Goal: Use online tool/utility: Utilize a website feature to perform a specific function

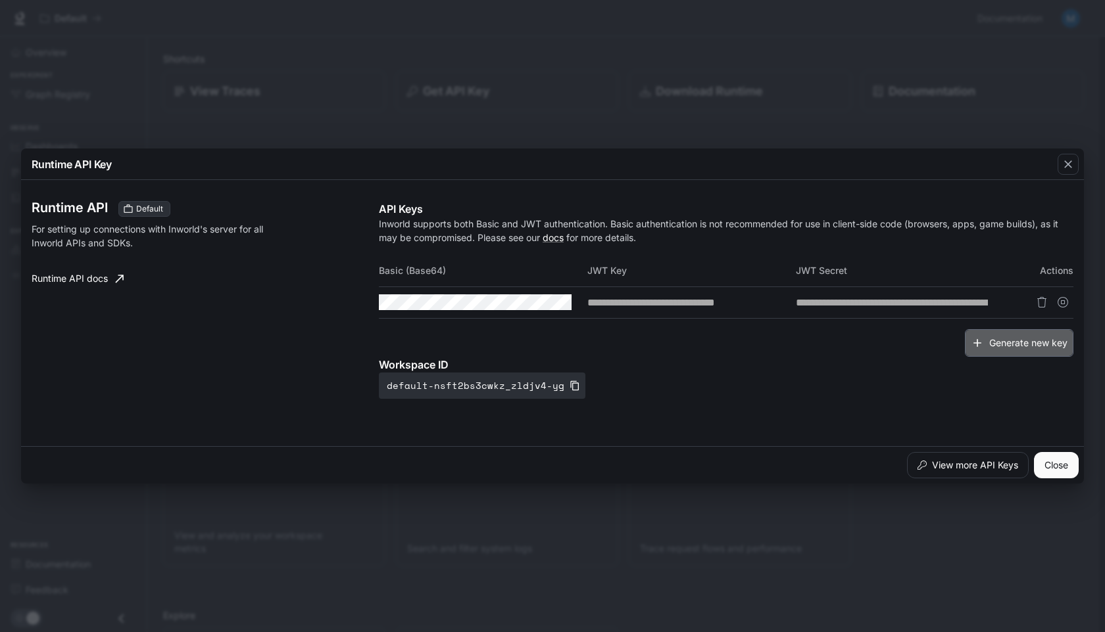
click at [995, 356] on button "Generate new key" at bounding box center [1018, 343] width 108 height 28
click at [995, 354] on div "Generate new key" at bounding box center [726, 343] width 694 height 28
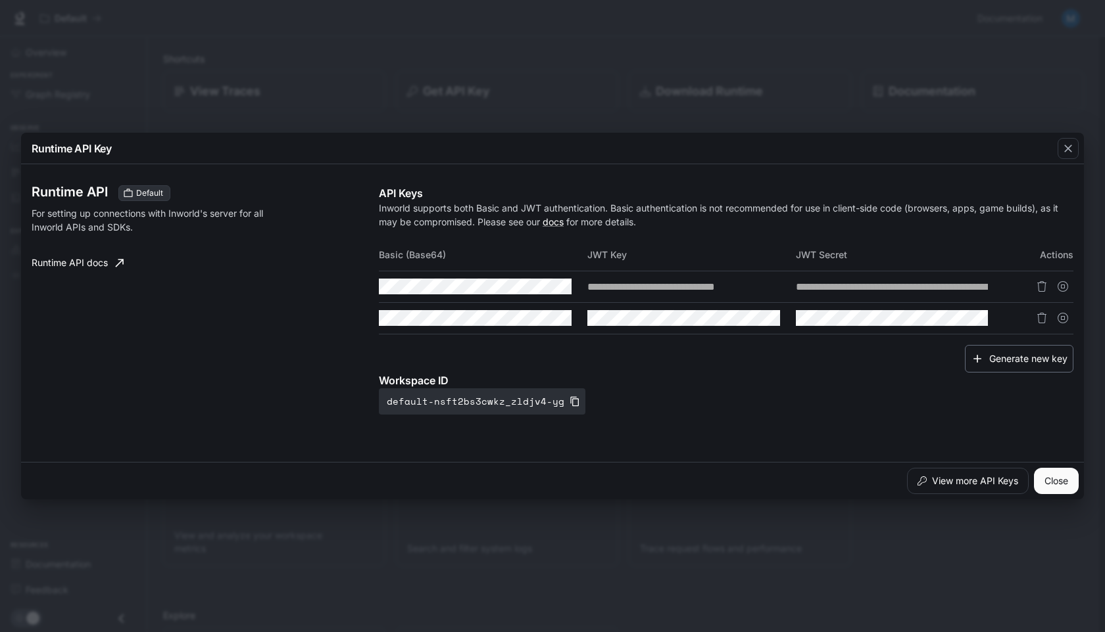
click at [999, 345] on button "Generate new key" at bounding box center [1018, 359] width 108 height 28
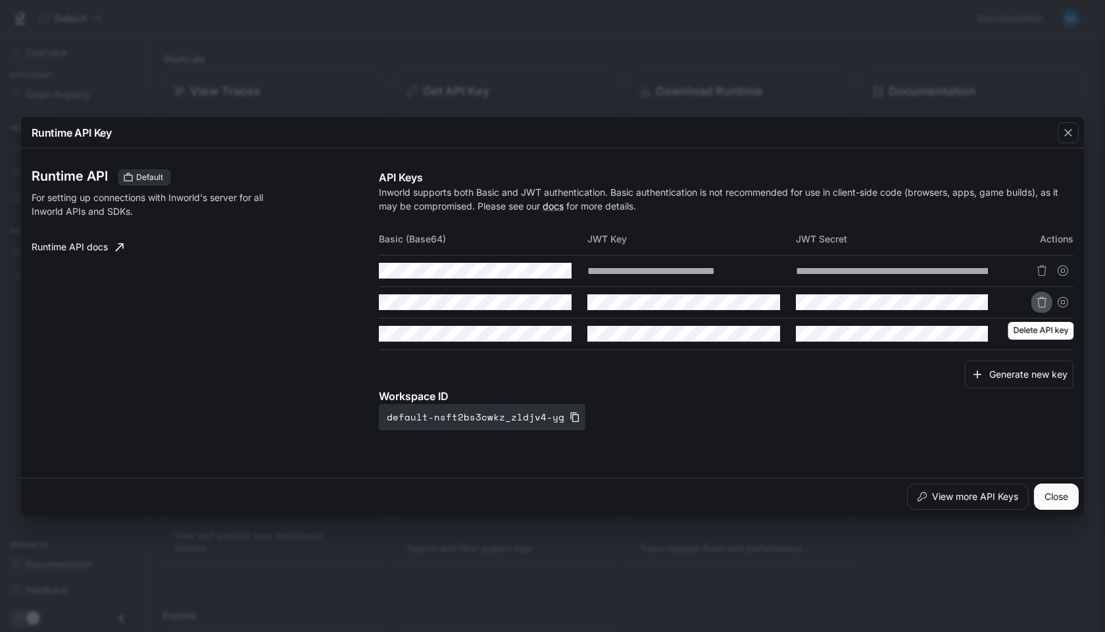
click at [1042, 308] on button "Delete API key" at bounding box center [1041, 302] width 21 height 21
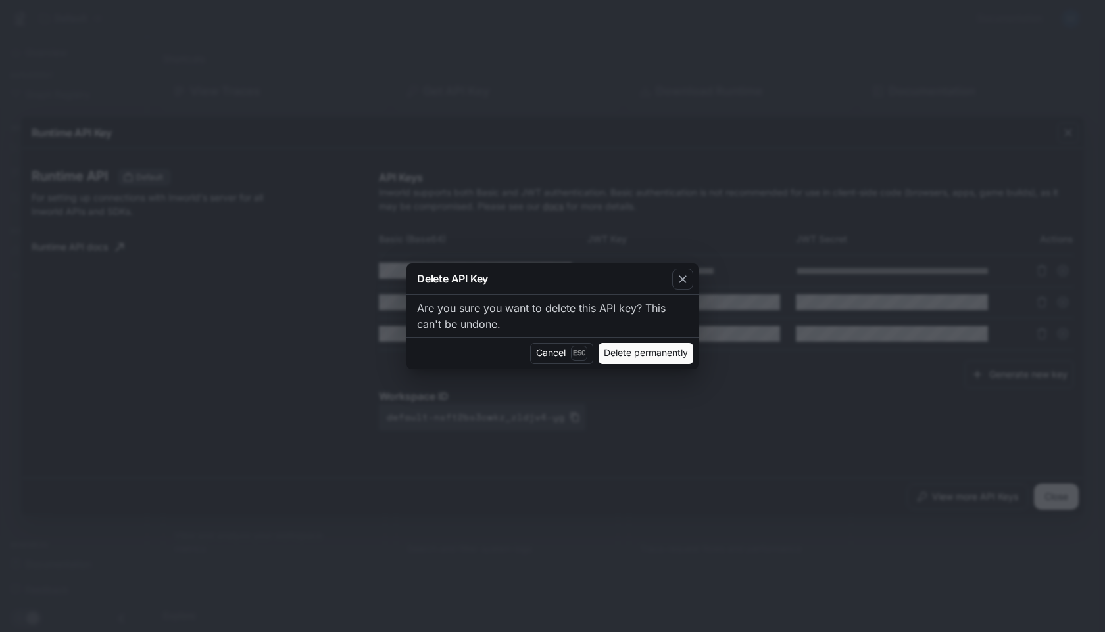
click at [614, 354] on button "Delete permanently" at bounding box center [645, 353] width 95 height 21
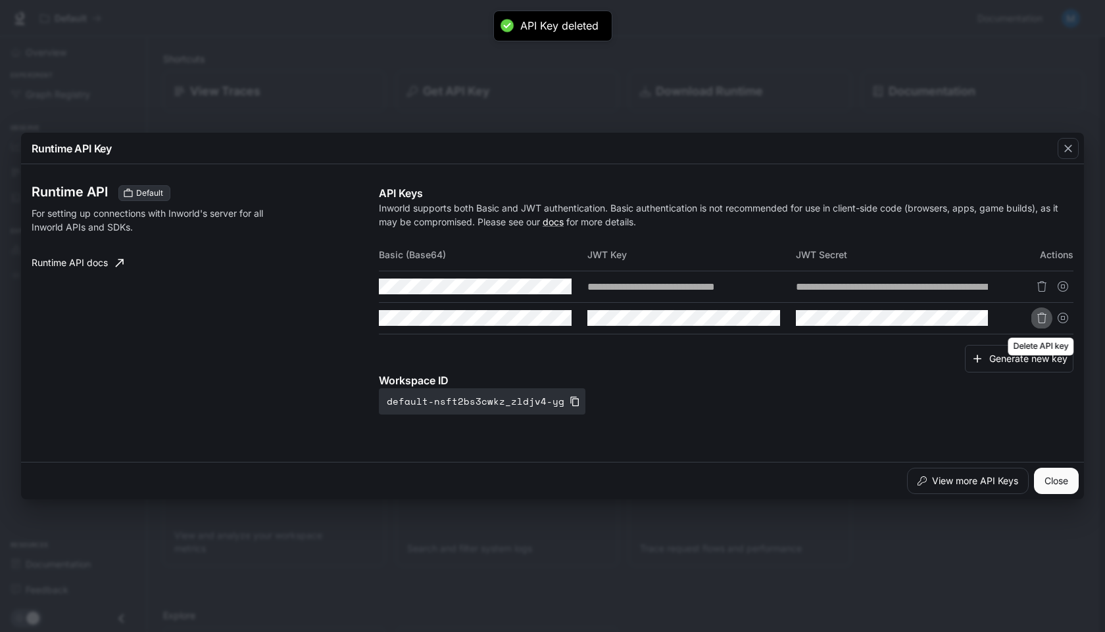
click at [1034, 318] on button "Delete API key" at bounding box center [1041, 318] width 21 height 21
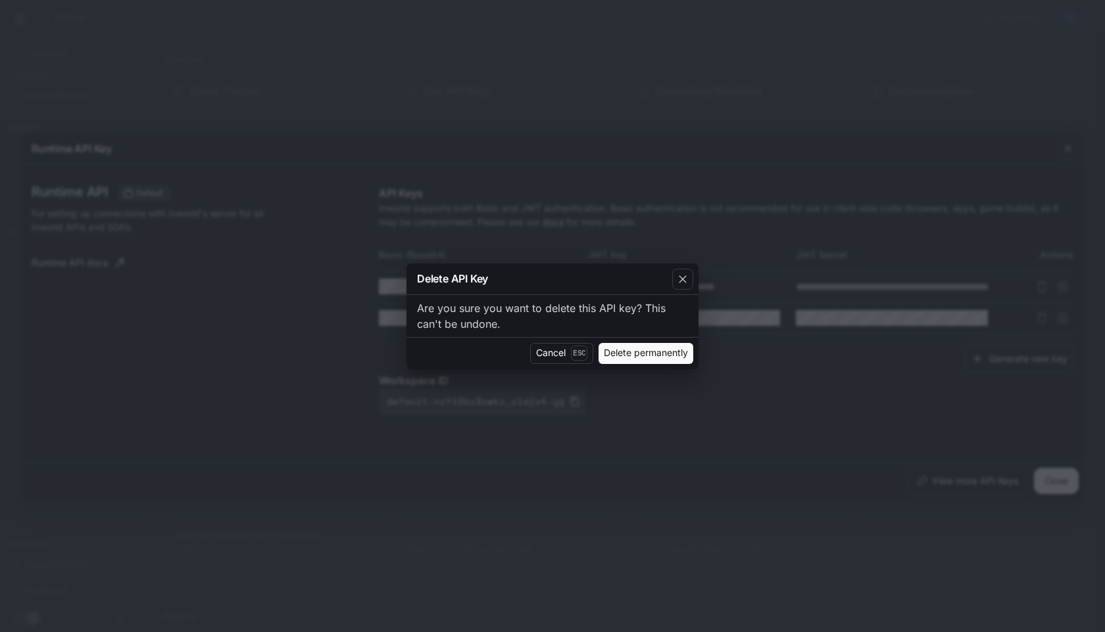
click at [624, 357] on button "Delete permanently" at bounding box center [645, 353] width 95 height 21
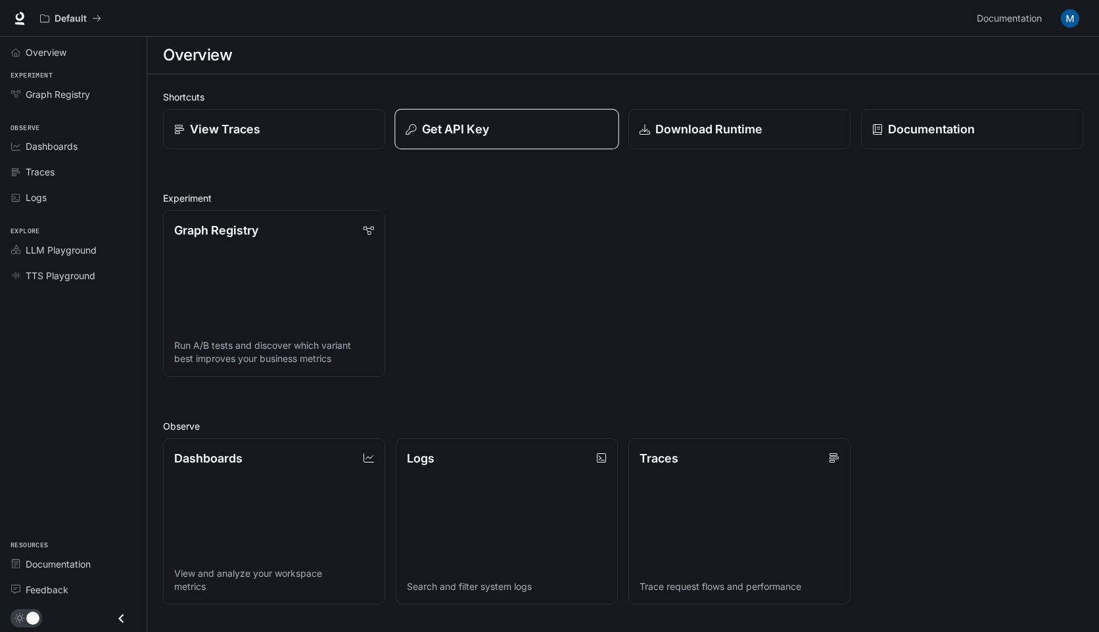
click at [452, 119] on button "Get API Key" at bounding box center [506, 129] width 224 height 41
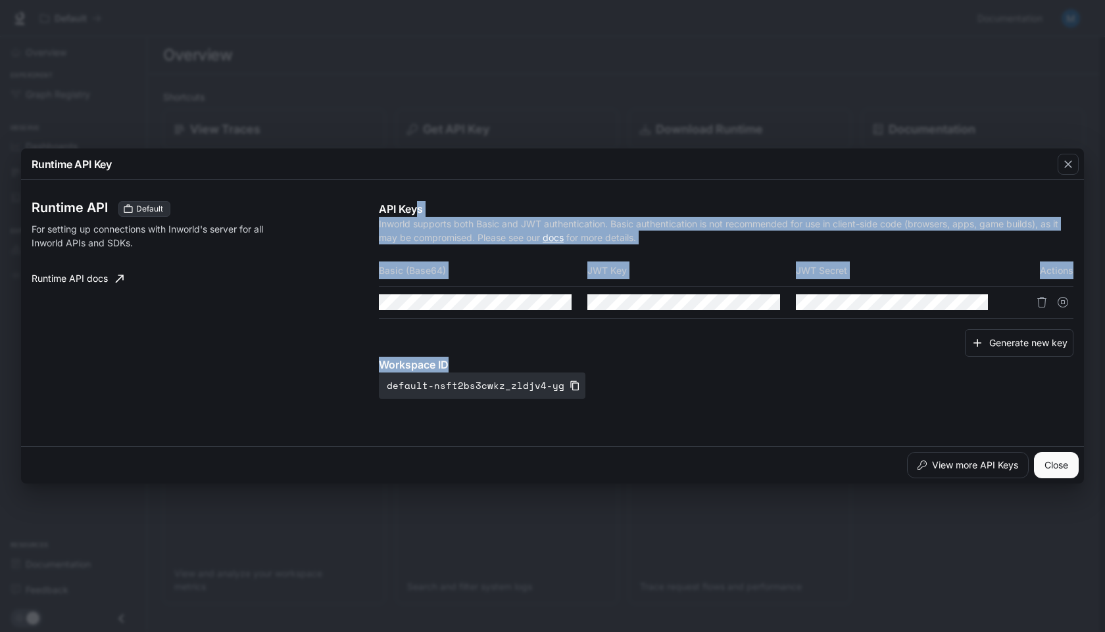
drag, startPoint x: 992, startPoint y: 423, endPoint x: 416, endPoint y: 202, distance: 617.7
click at [415, 201] on div "Runtime API Default For setting up connections with Inworld's server for all In…" at bounding box center [552, 313] width 1041 height 256
click at [539, 304] on icon "button" at bounding box center [536, 302] width 11 height 11
click at [744, 304] on icon "button" at bounding box center [745, 302] width 11 height 11
click at [950, 297] on icon "button" at bounding box center [952, 302] width 11 height 11
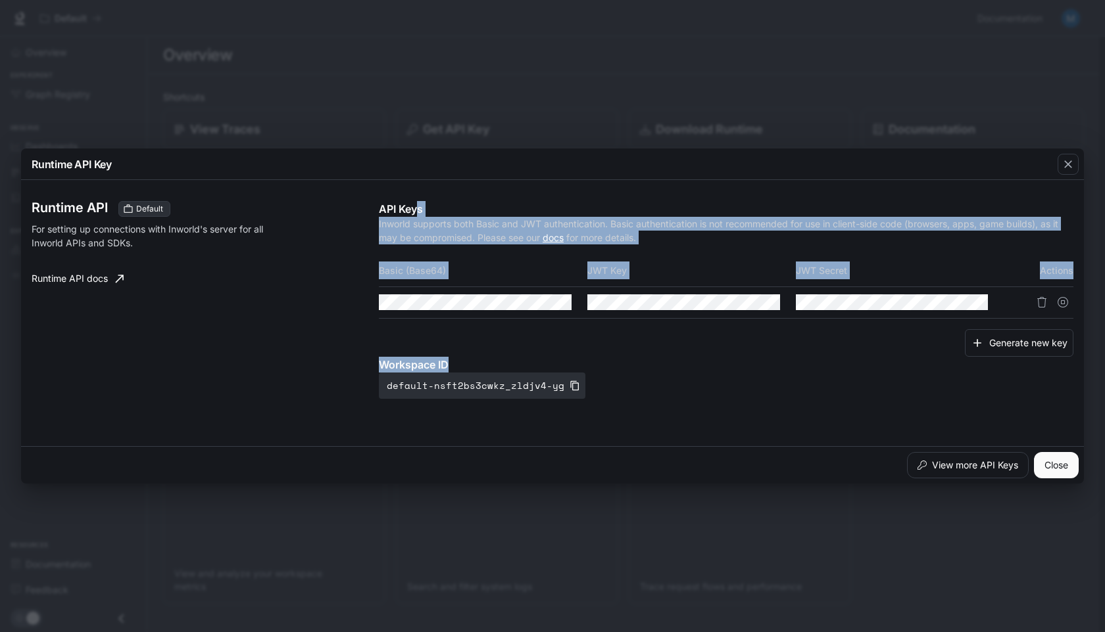
copy div "s Inworld supports both Basic and JWT authentication. Basic authentication is n…"
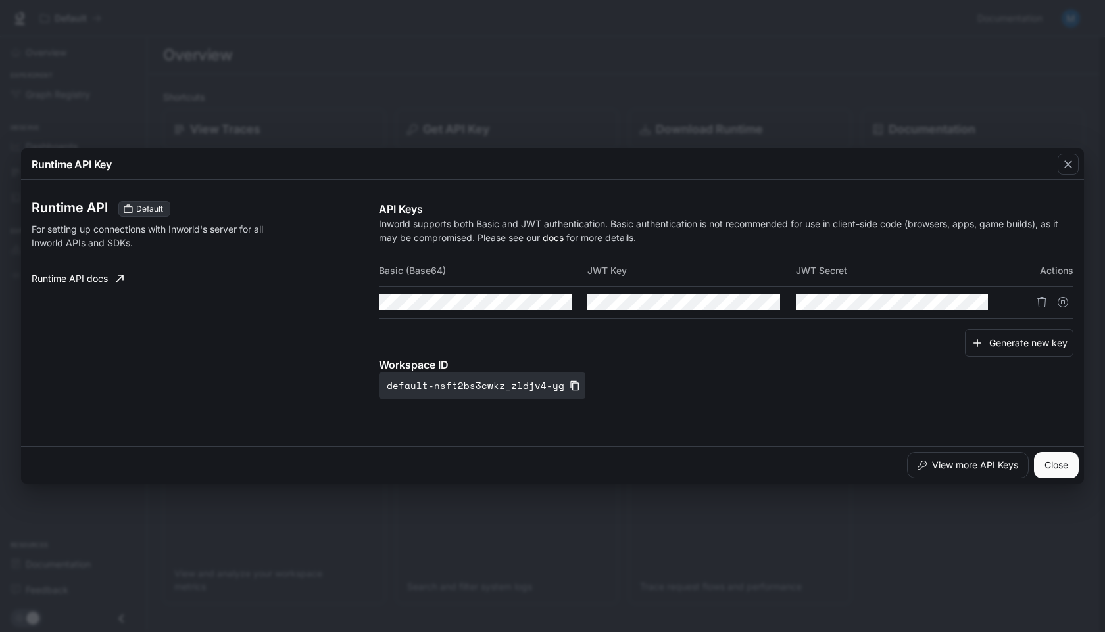
click at [545, 102] on div "Runtime API Key Runtime API Default For setting up connections with Inworld's s…" at bounding box center [552, 316] width 1105 height 632
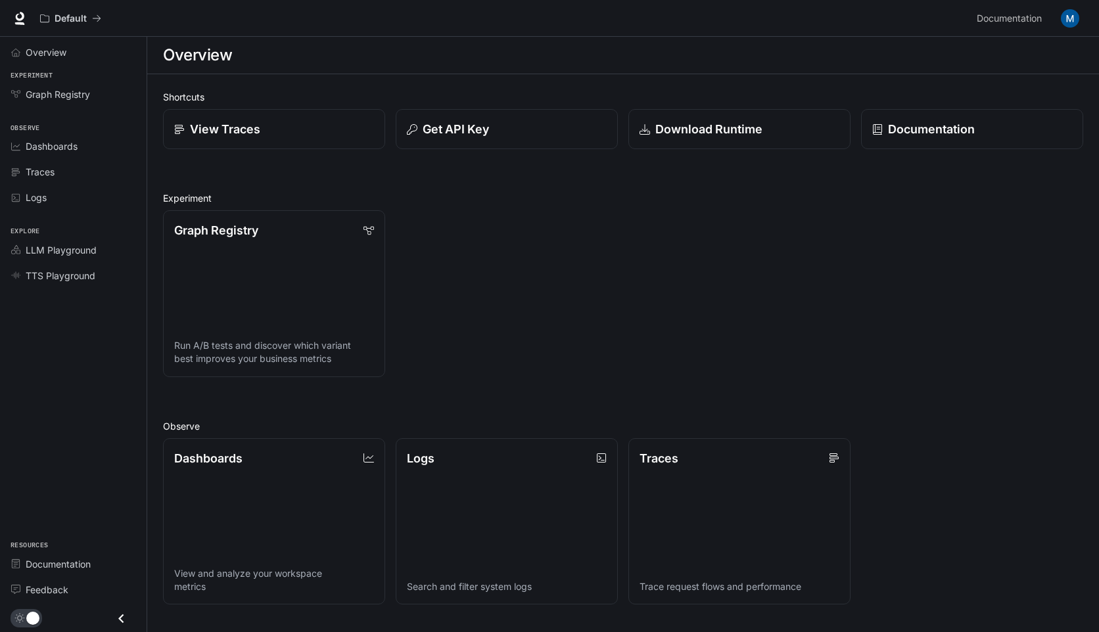
click at [1073, 19] on img "button" at bounding box center [1070, 18] width 18 height 18
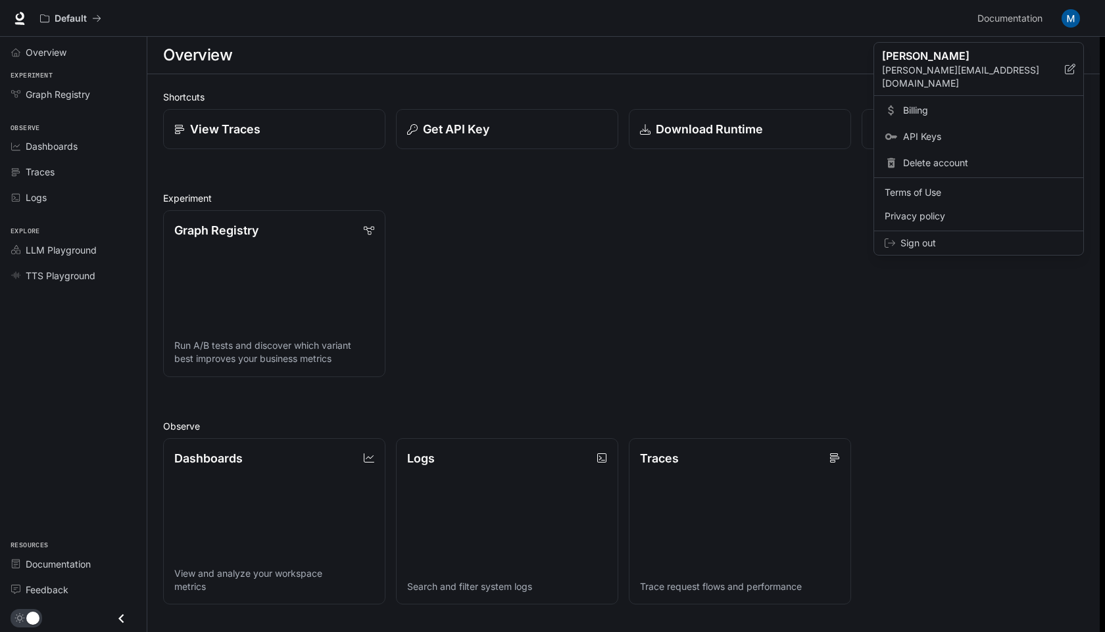
click at [963, 130] on span "API Keys" at bounding box center [988, 136] width 170 height 13
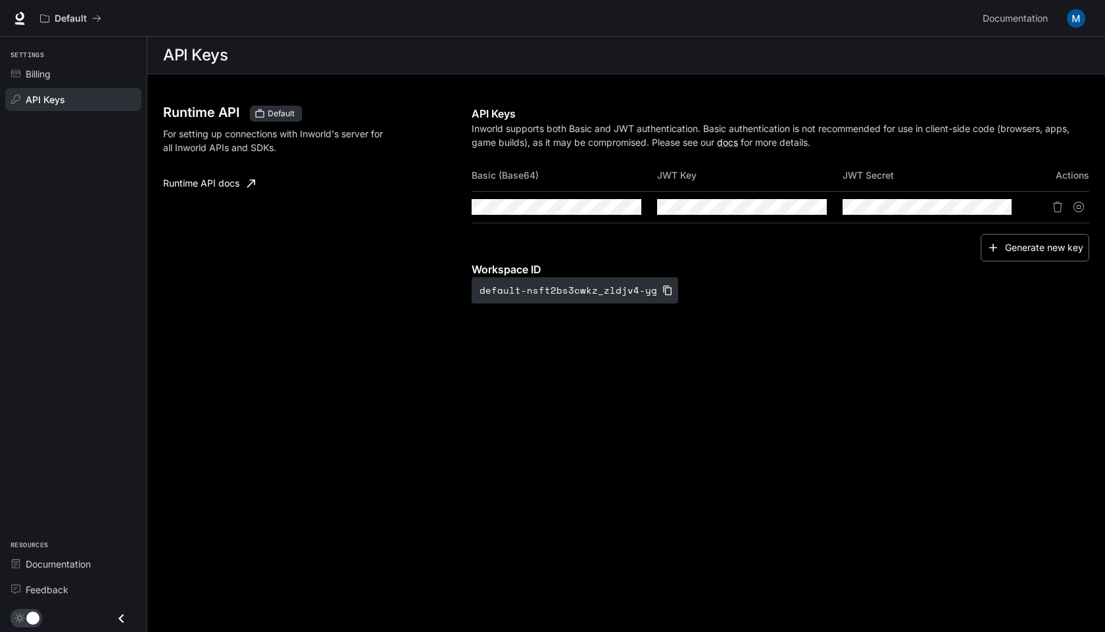
click at [1005, 255] on button "Generate new key" at bounding box center [1034, 248] width 108 height 28
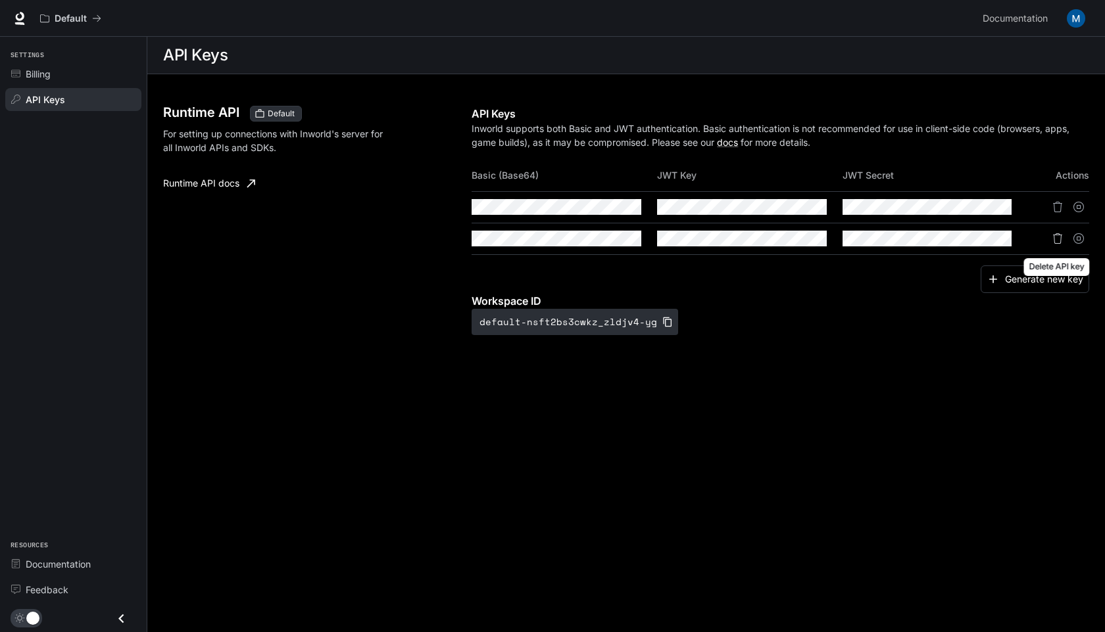
click at [1055, 237] on icon "Delete API key" at bounding box center [1057, 238] width 11 height 11
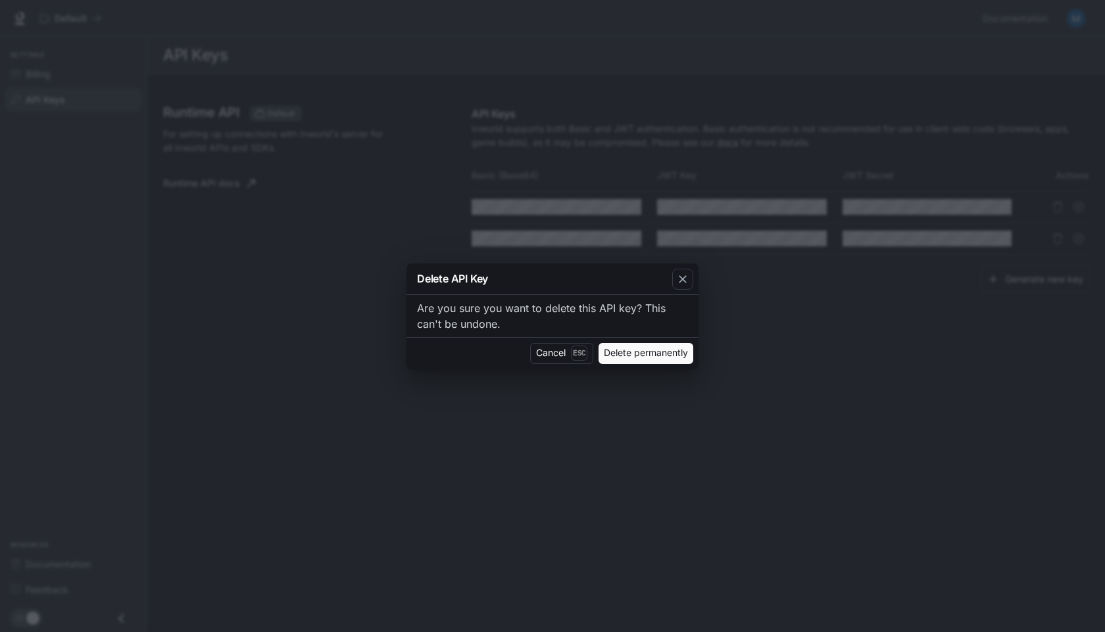
click at [637, 357] on button "Delete permanently" at bounding box center [645, 353] width 95 height 21
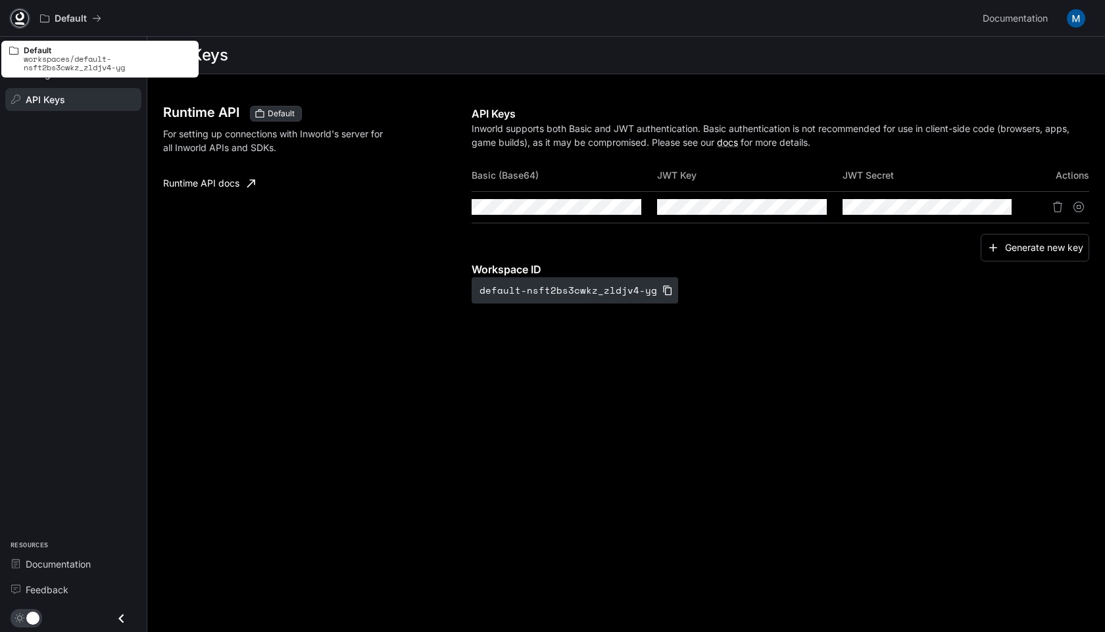
click at [22, 23] on icon at bounding box center [20, 23] width 10 height 3
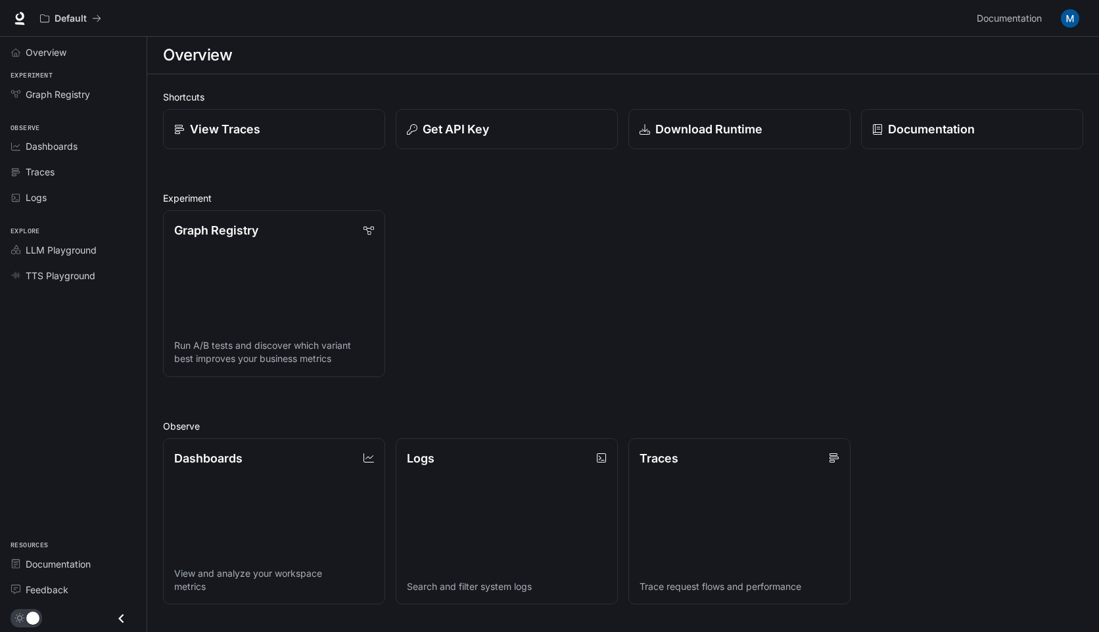
click at [333, 66] on div "Overview" at bounding box center [623, 55] width 920 height 26
click at [252, 128] on p "View Traces" at bounding box center [224, 129] width 71 height 18
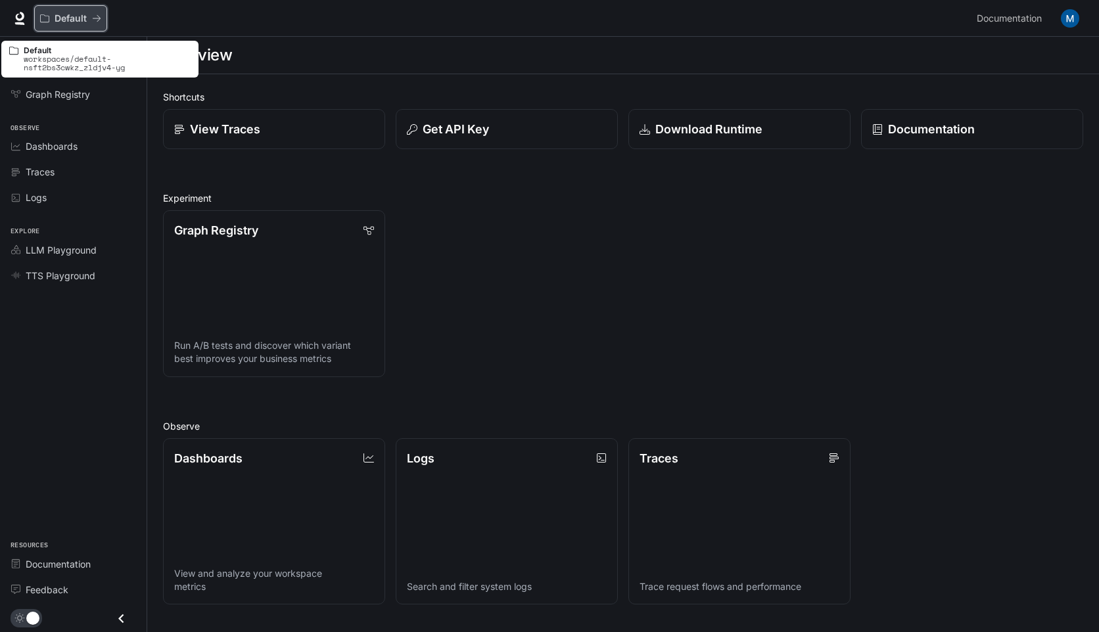
click at [80, 13] on p "Default" at bounding box center [71, 18] width 32 height 11
click at [64, 60] on p "workspaces/default-nsft2bs3cwkz_zldjv4-yg" at bounding box center [107, 63] width 167 height 17
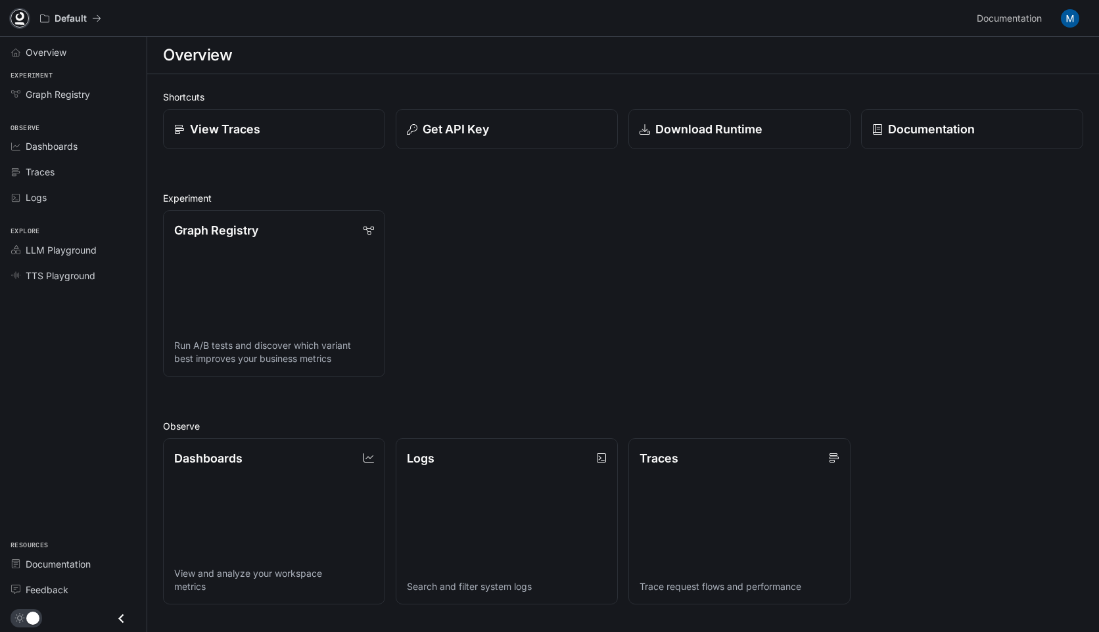
click at [18, 22] on icon at bounding box center [20, 23] width 10 height 3
click at [118, 626] on icon "Close drawer" at bounding box center [121, 619] width 18 height 18
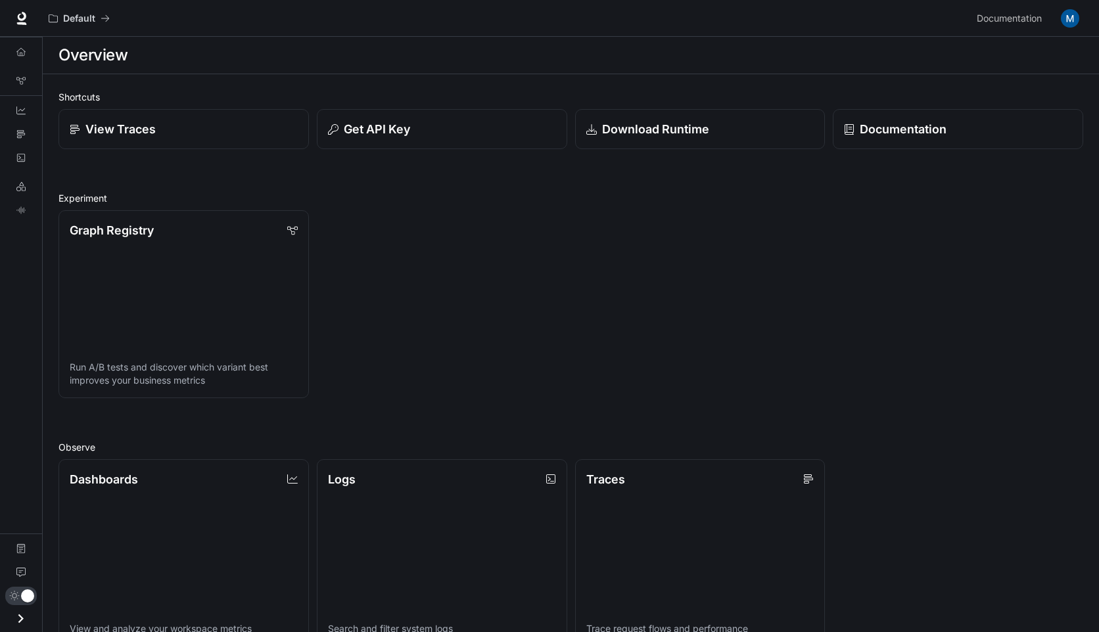
click at [18, 617] on icon "Open drawer" at bounding box center [21, 619] width 18 height 18
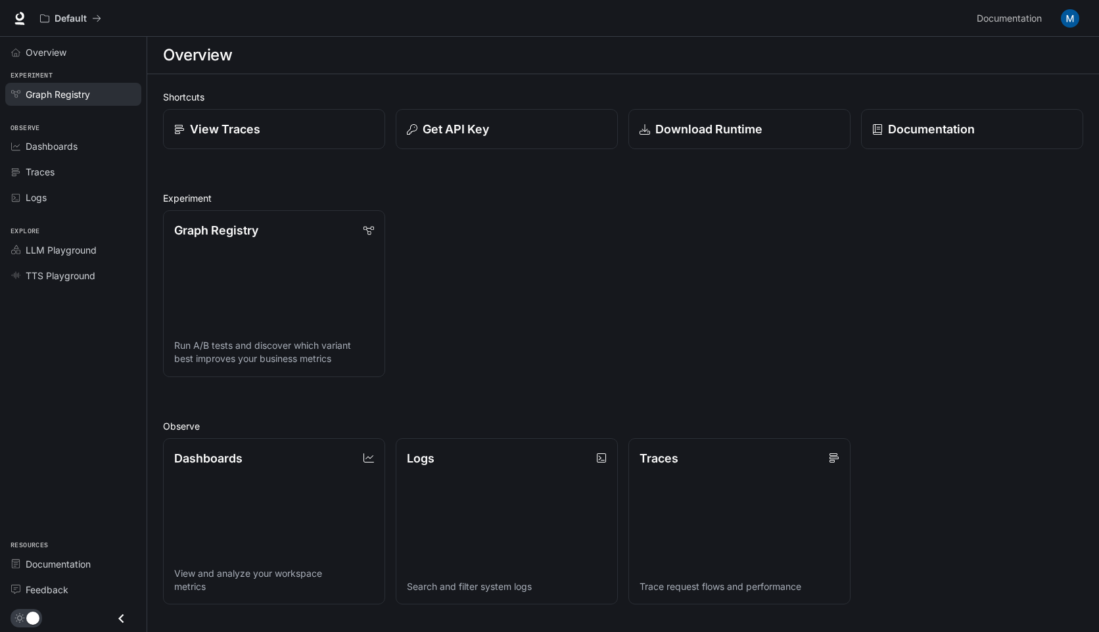
click at [96, 92] on div "Graph Registry" at bounding box center [81, 94] width 110 height 14
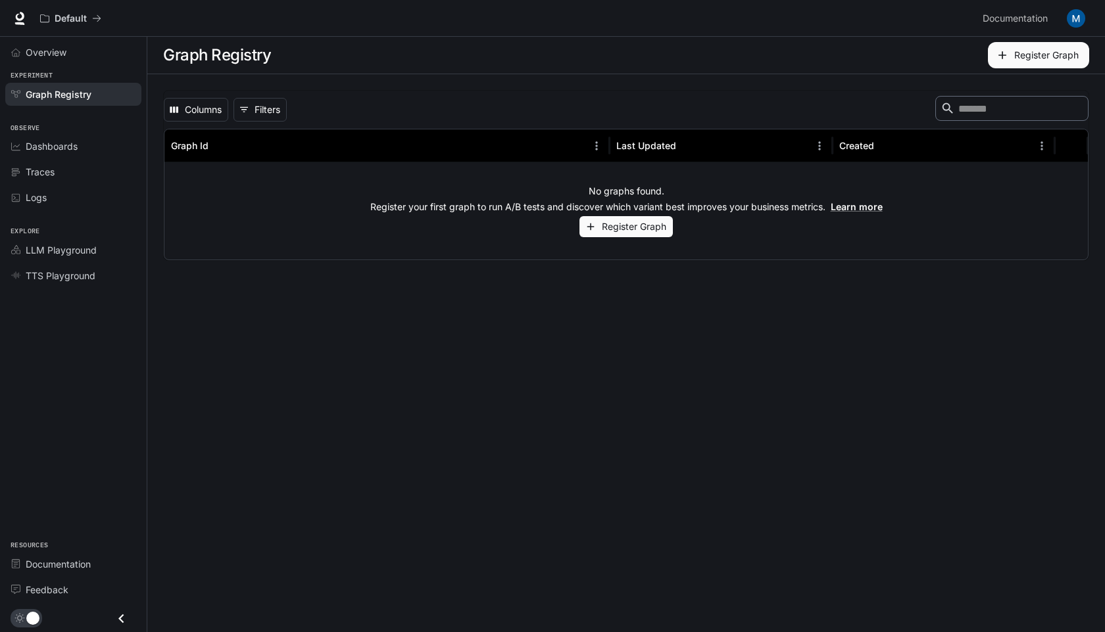
click at [999, 51] on icon "button" at bounding box center [1001, 55] width 13 height 13
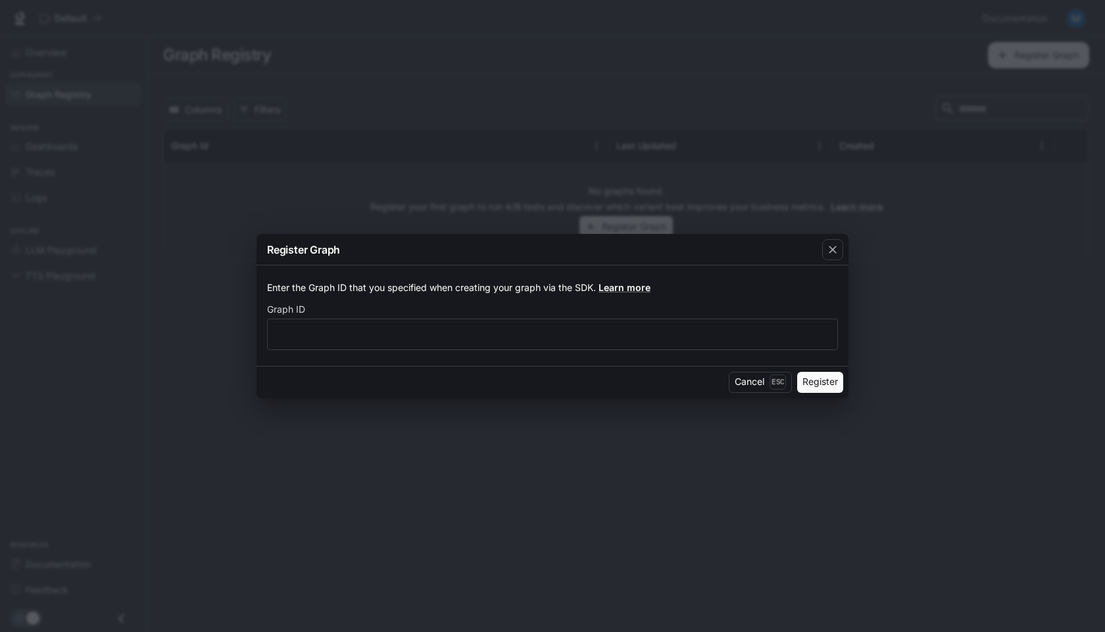
click at [469, 210] on div "Register Graph Enter the Graph ID that you specified when creating your graph v…" at bounding box center [552, 316] width 1105 height 632
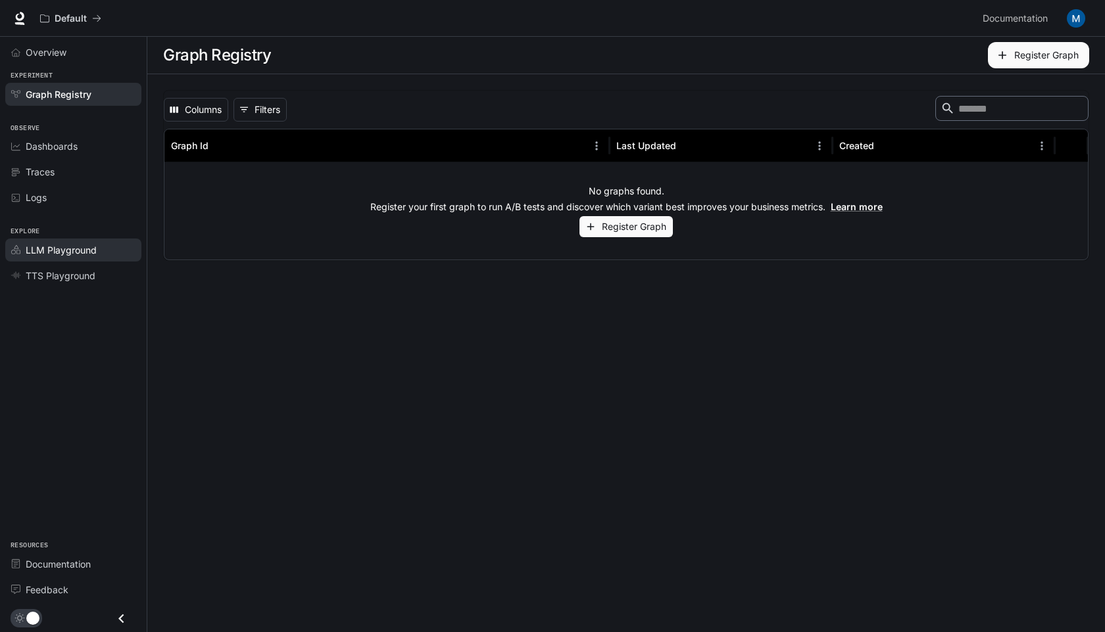
click at [81, 261] on link "LLM Playground" at bounding box center [73, 250] width 136 height 23
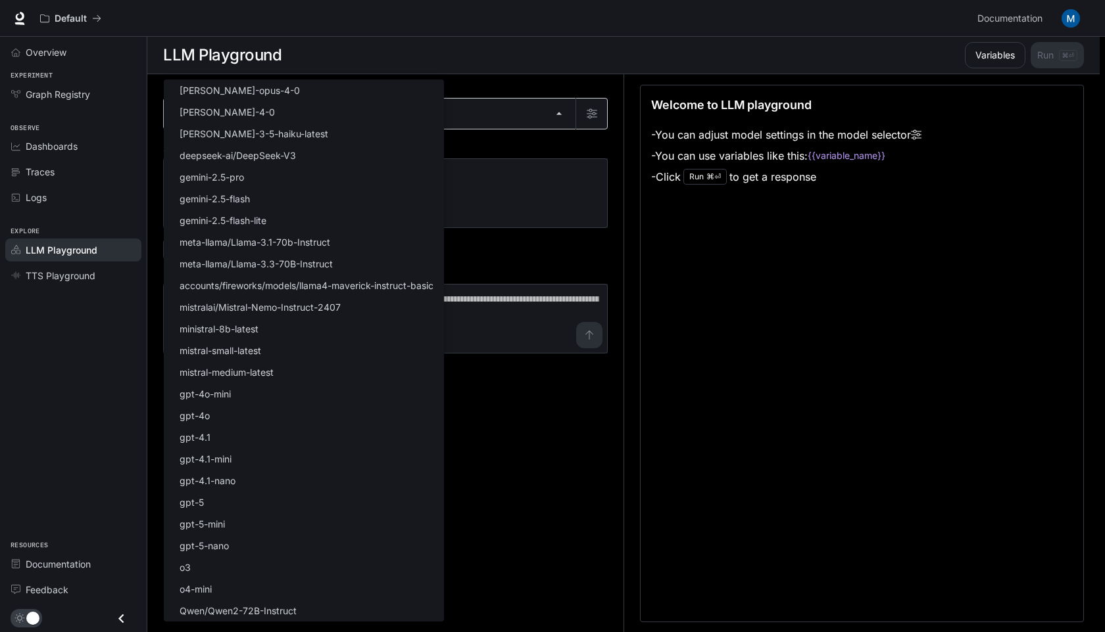
click at [331, 114] on body "Skip to main content Default Documentation Documentation Portal Overview Experi…" at bounding box center [552, 316] width 1105 height 633
click at [323, 244] on p "meta-llama/Llama-3.1-70b-Instruct" at bounding box center [254, 242] width 151 height 14
type input "**********"
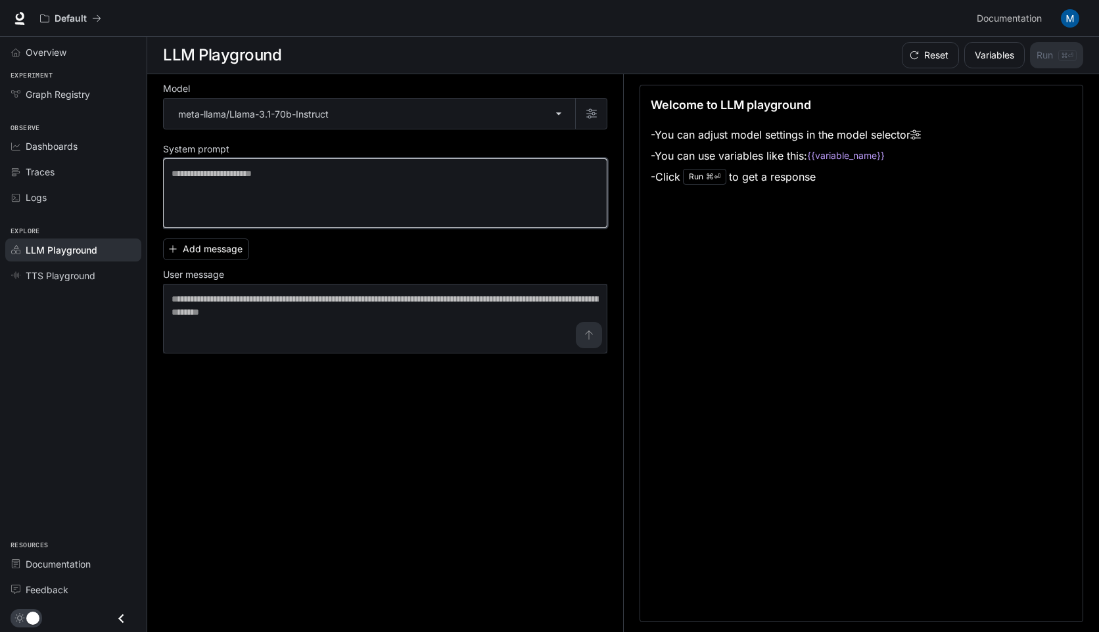
click at [402, 176] on textarea at bounding box center [385, 193] width 427 height 53
click at [440, 201] on textarea at bounding box center [385, 193] width 427 height 53
type textarea "*****"
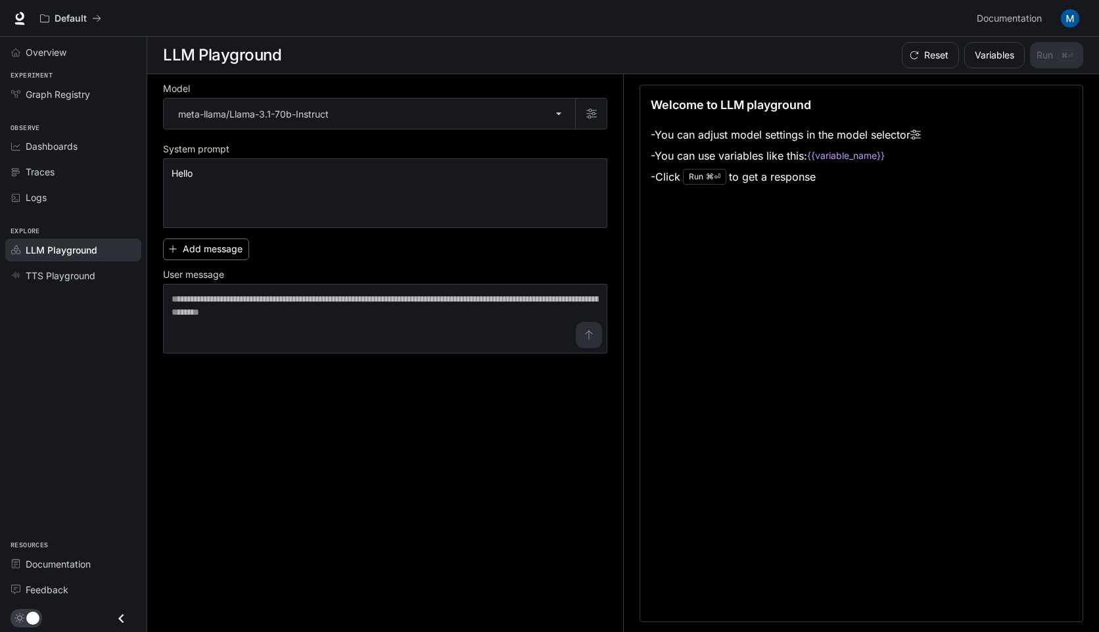
click at [198, 253] on button "Add message" at bounding box center [206, 250] width 86 height 22
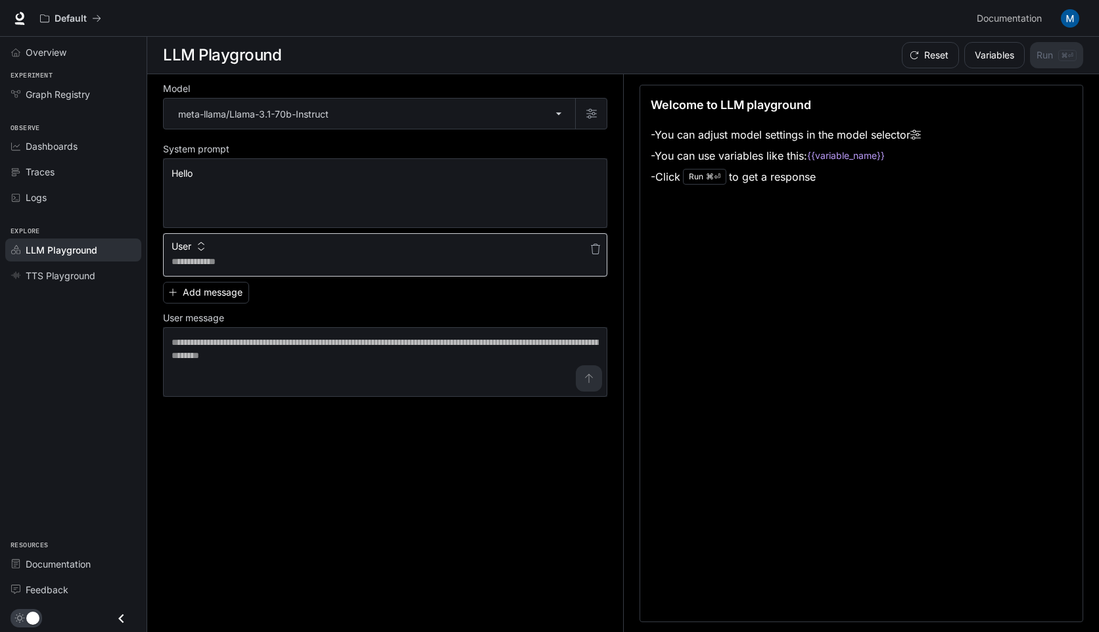
click at [316, 262] on textarea at bounding box center [385, 261] width 427 height 13
click at [414, 252] on div "User" at bounding box center [385, 243] width 444 height 21
click at [403, 266] on textarea at bounding box center [385, 261] width 427 height 13
type textarea "*****"
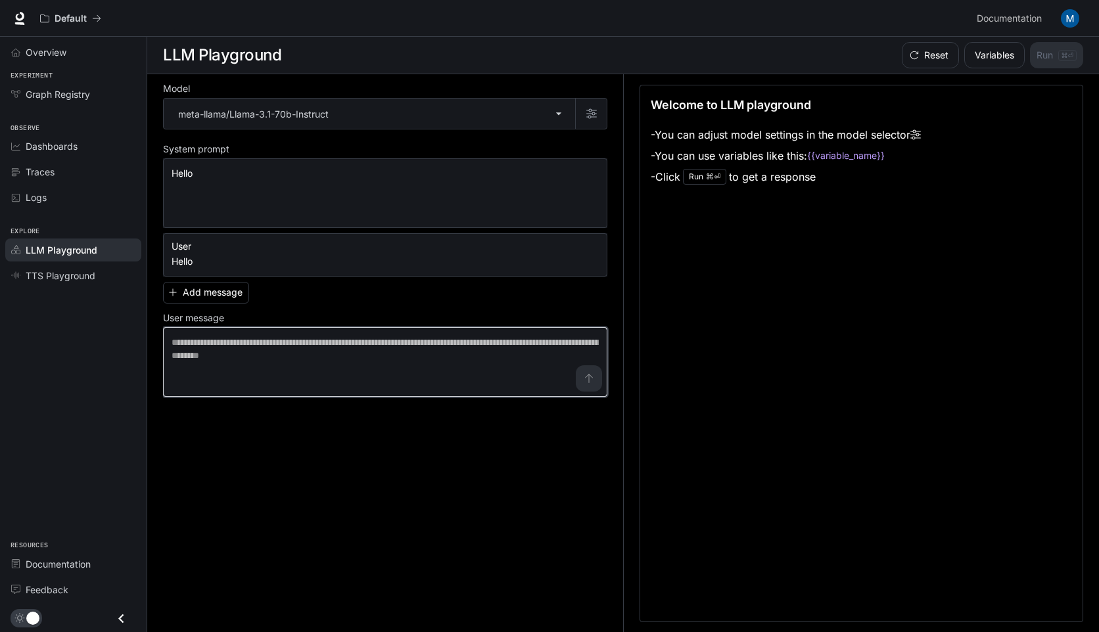
click at [273, 342] on textarea at bounding box center [385, 362] width 427 height 53
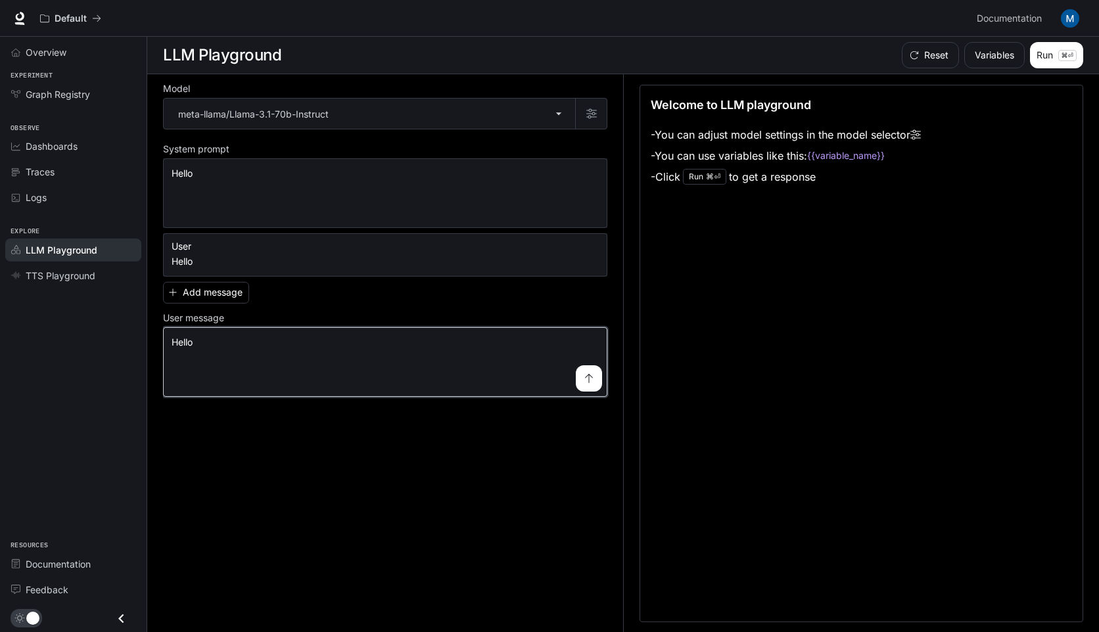
type textarea "*****"
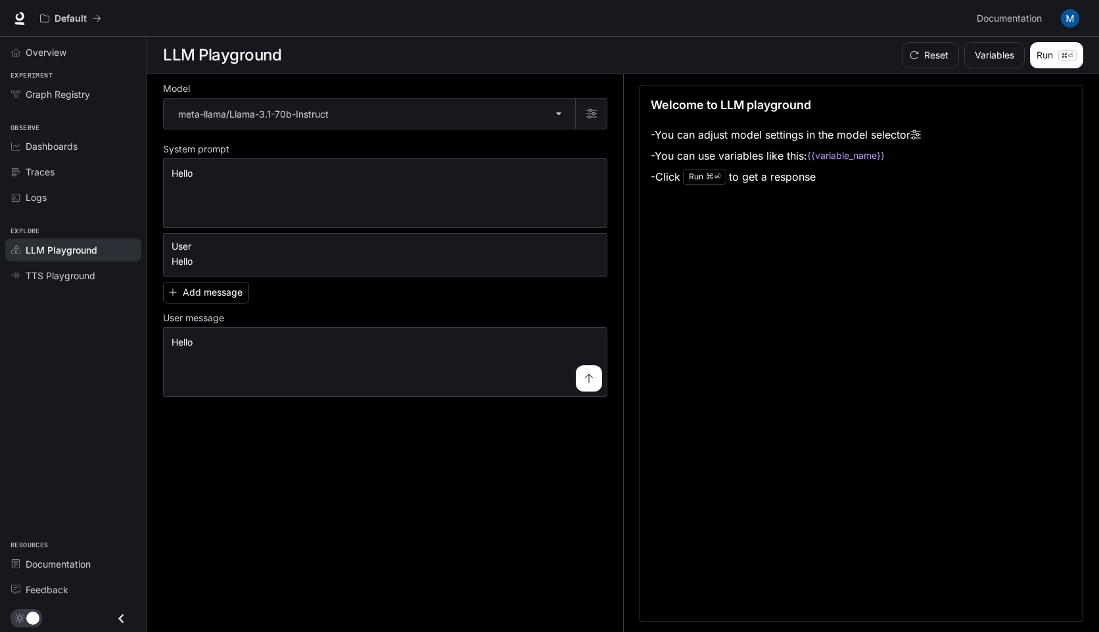
click at [596, 377] on button "submit" at bounding box center [589, 379] width 26 height 26
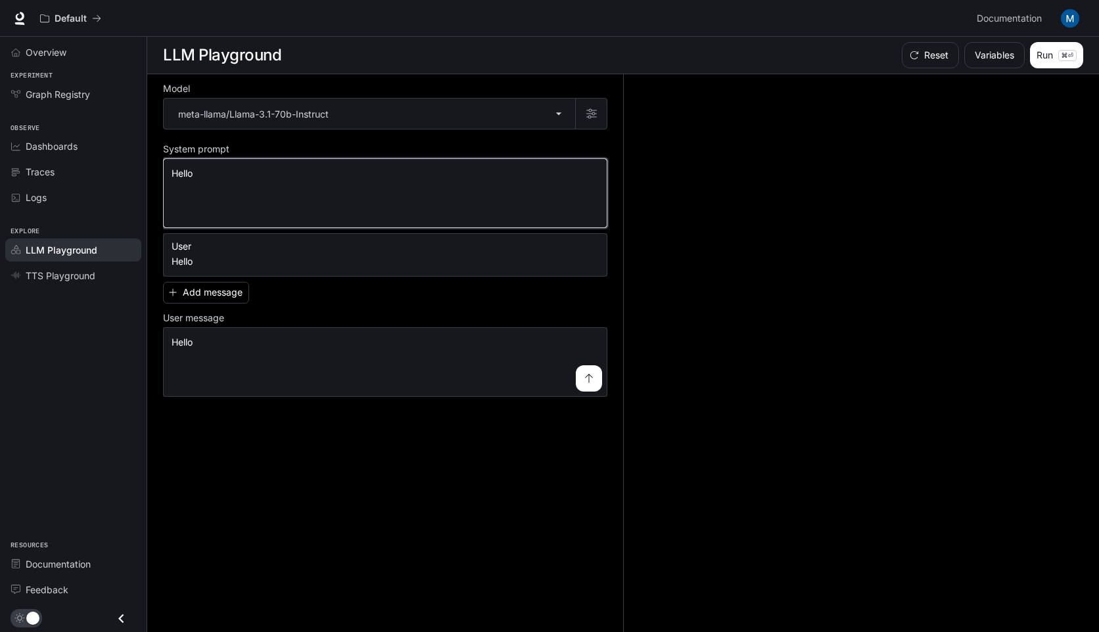
click at [379, 183] on textarea "*****" at bounding box center [385, 193] width 427 height 53
drag, startPoint x: 498, startPoint y: 185, endPoint x: 173, endPoint y: 73, distance: 343.7
click at [173, 73] on main "**********" at bounding box center [623, 335] width 952 height 596
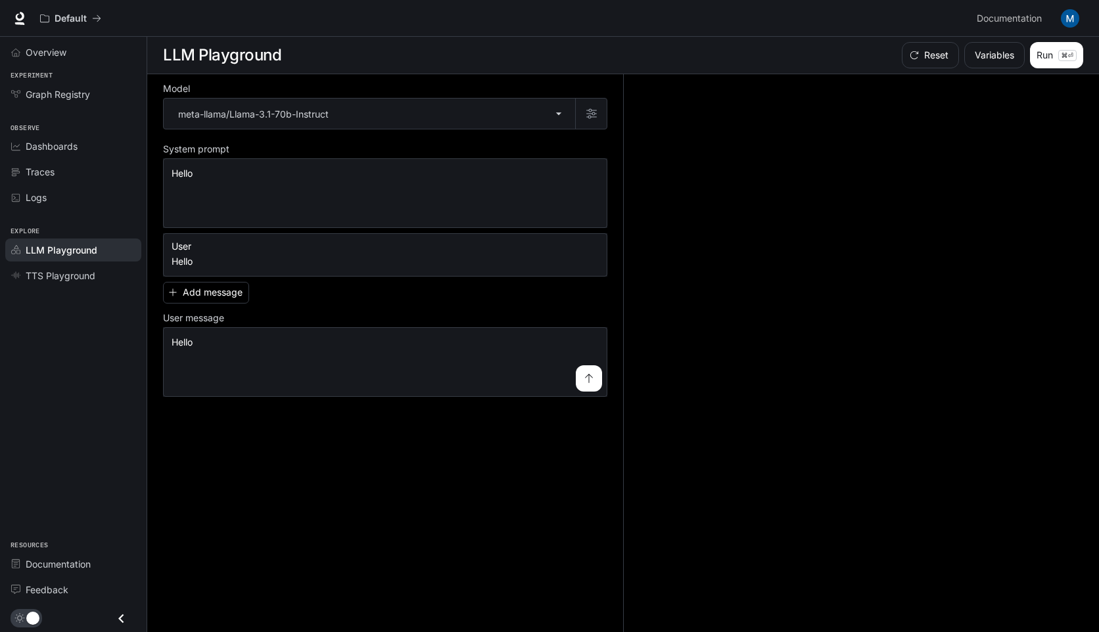
click at [671, 59] on div "Reset Variables Run ⌘⏎" at bounding box center [855, 55] width 458 height 26
